Goal: Task Accomplishment & Management: Complete application form

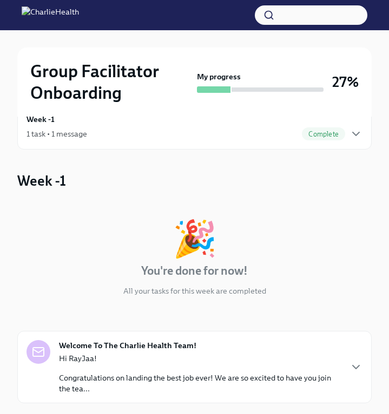
scroll to position [25, 0]
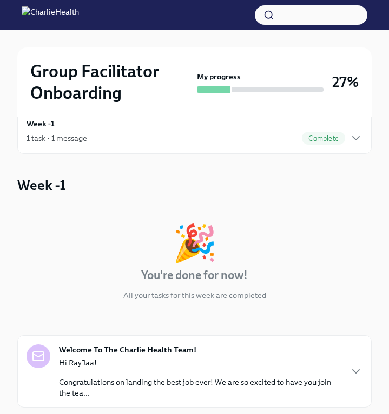
click at [176, 144] on div "1 task • 1 message Complete" at bounding box center [194, 138] width 336 height 13
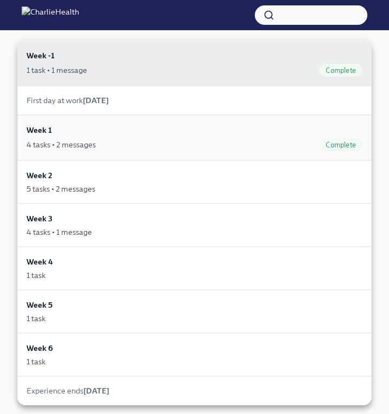
click at [155, 143] on div "4 tasks • 2 messages Complete" at bounding box center [194, 144] width 336 height 13
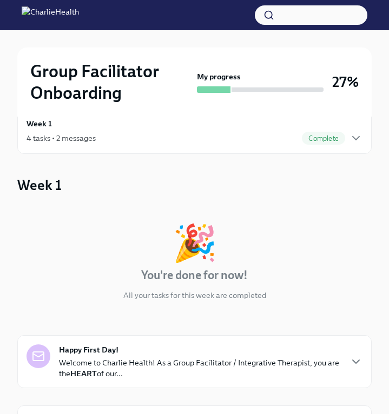
click at [132, 129] on div "Week 1 4 tasks • 2 messages Complete" at bounding box center [194, 131] width 336 height 27
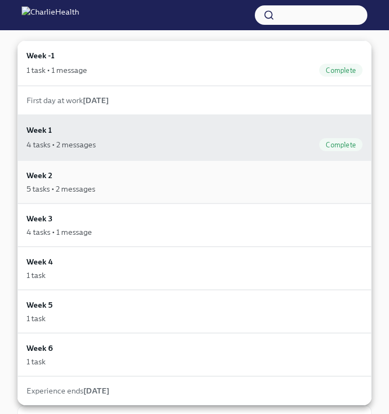
click at [130, 200] on div "Week 2 5 tasks • 2 messages" at bounding box center [194, 181] width 354 height 43
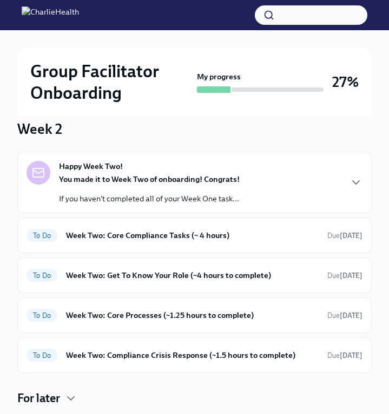
scroll to position [85, 0]
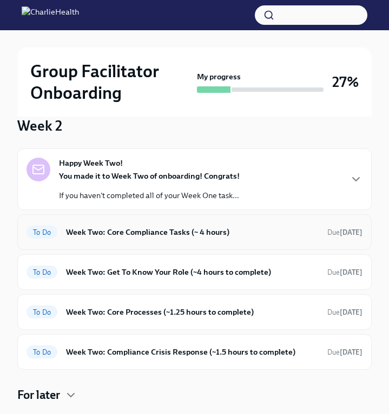
click at [152, 235] on h6 "Week Two: Core Compliance Tasks (~ 4 hours)" at bounding box center [192, 232] width 252 height 12
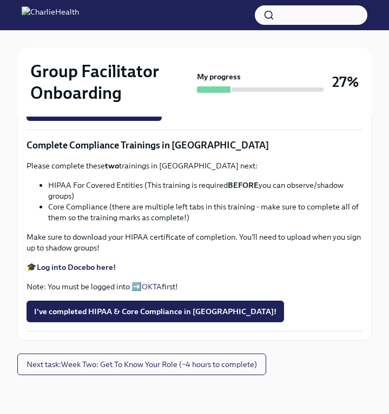
scroll to position [572, 0]
click at [145, 51] on strong "Complete your CPR & First Aid training HERE" at bounding box center [118, 47] width 162 height 10
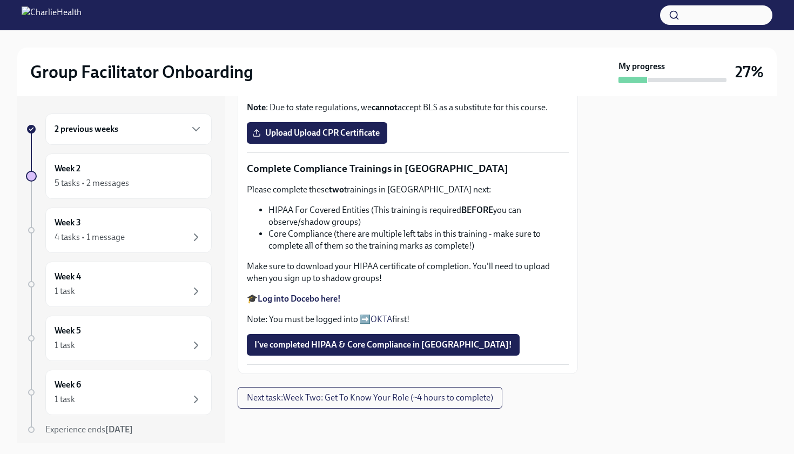
scroll to position [527, 0]
click at [303, 138] on span "Upload Upload CPR Certificate" at bounding box center [317, 133] width 125 height 11
click at [0, 0] on input "Upload Upload CPR Certificate" at bounding box center [0, 0] width 0 height 0
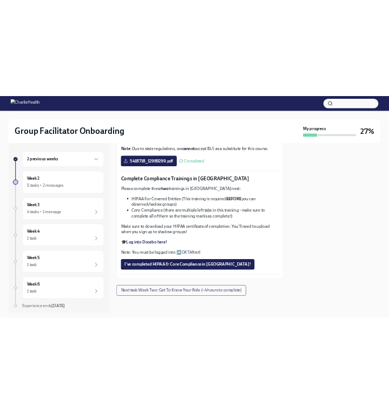
scroll to position [585, 0]
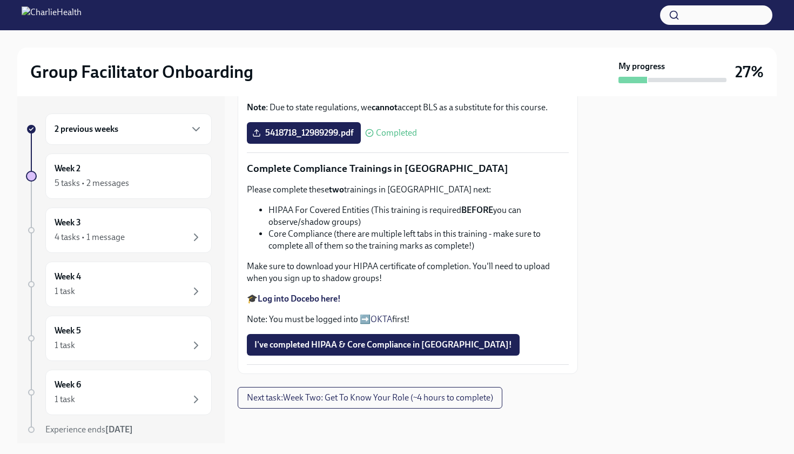
click at [309, 302] on strong "Log into Docebo here!" at bounding box center [299, 298] width 83 height 10
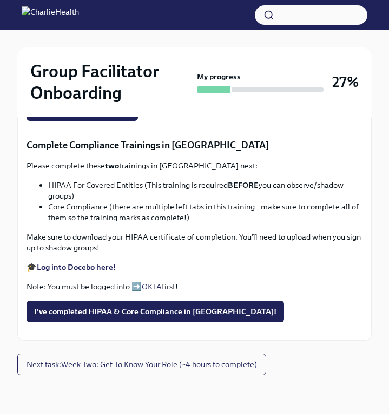
scroll to position [700, 0]
